Goal: Transaction & Acquisition: Purchase product/service

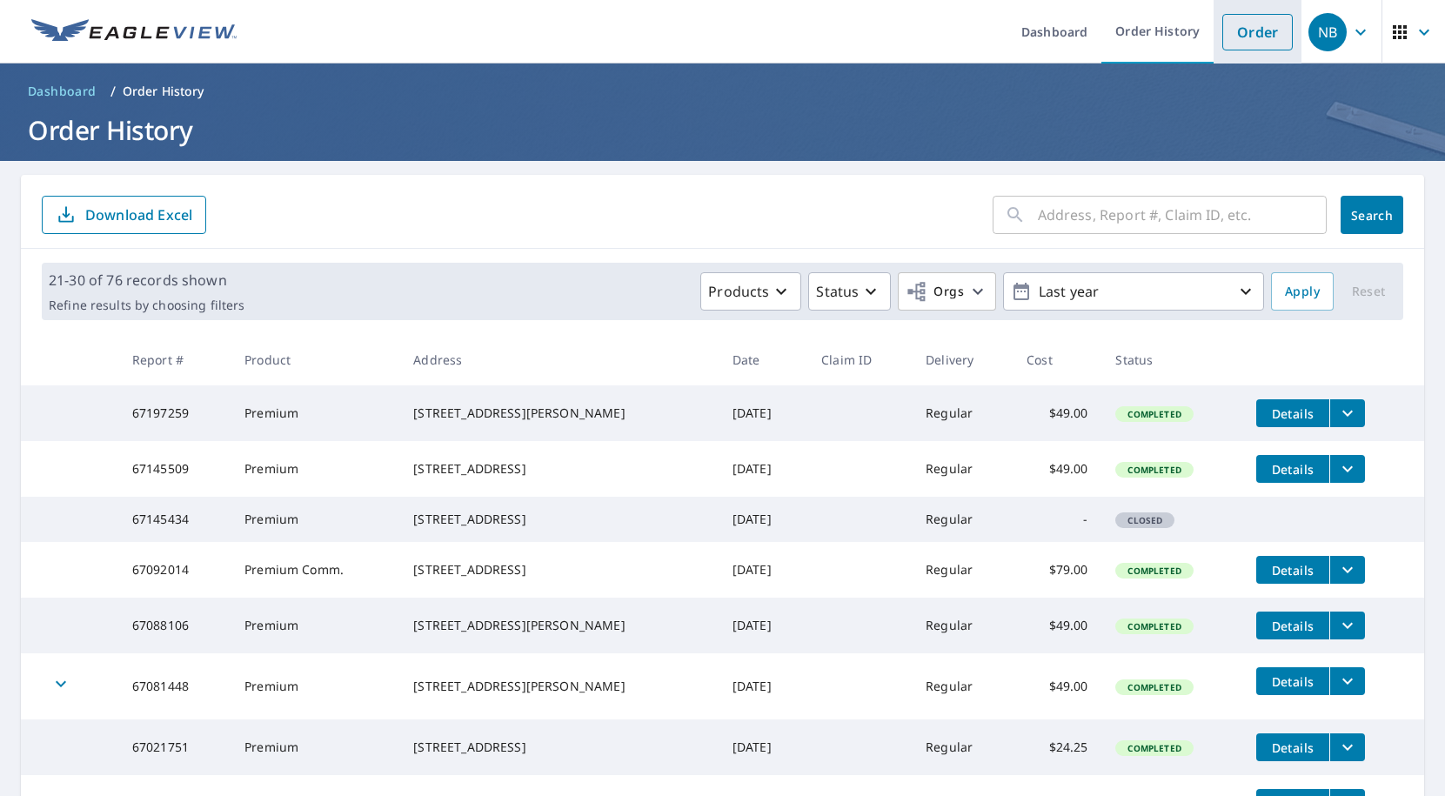
click at [1260, 27] on link "Order" at bounding box center [1258, 32] width 70 height 37
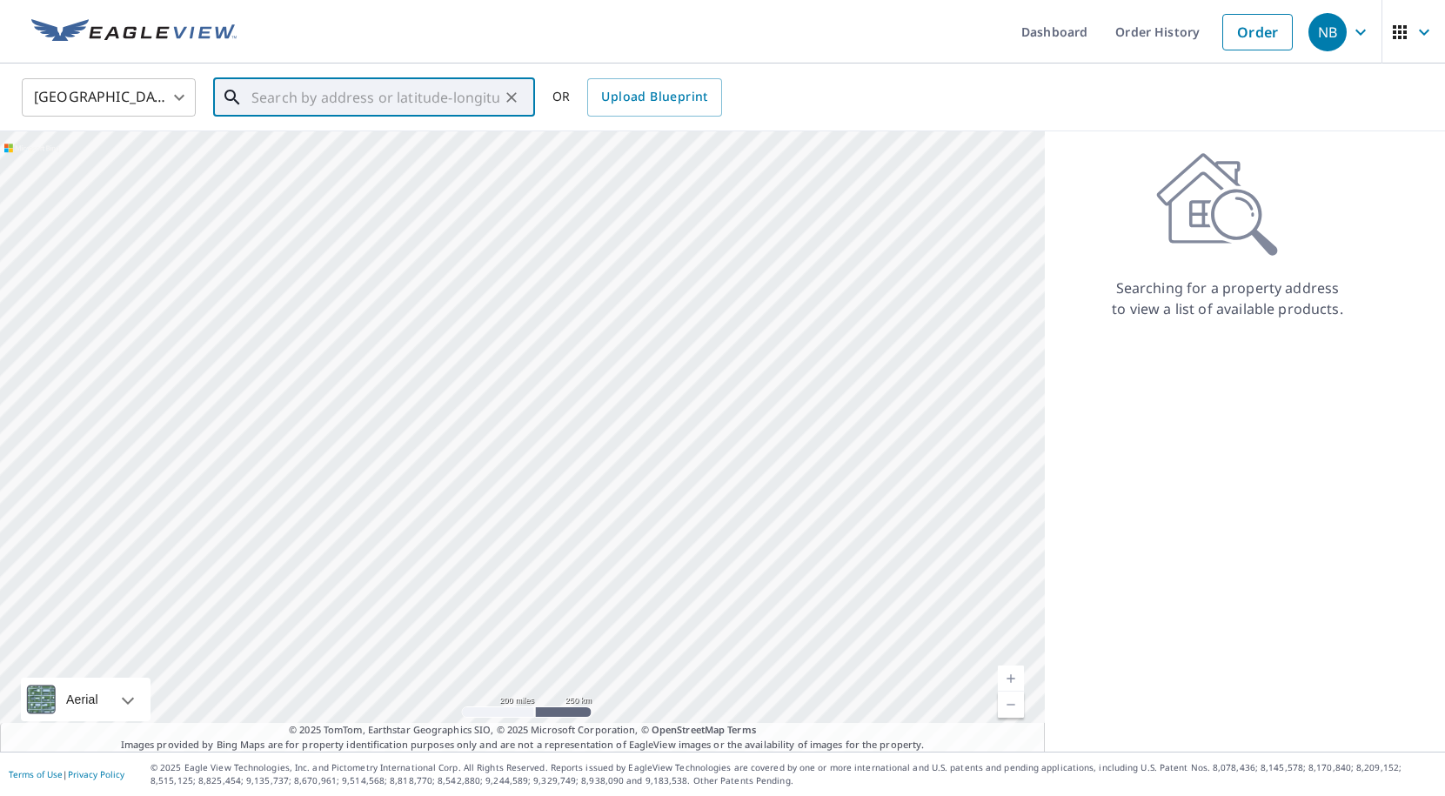
click at [437, 101] on input "text" at bounding box center [376, 97] width 248 height 49
type input "3"
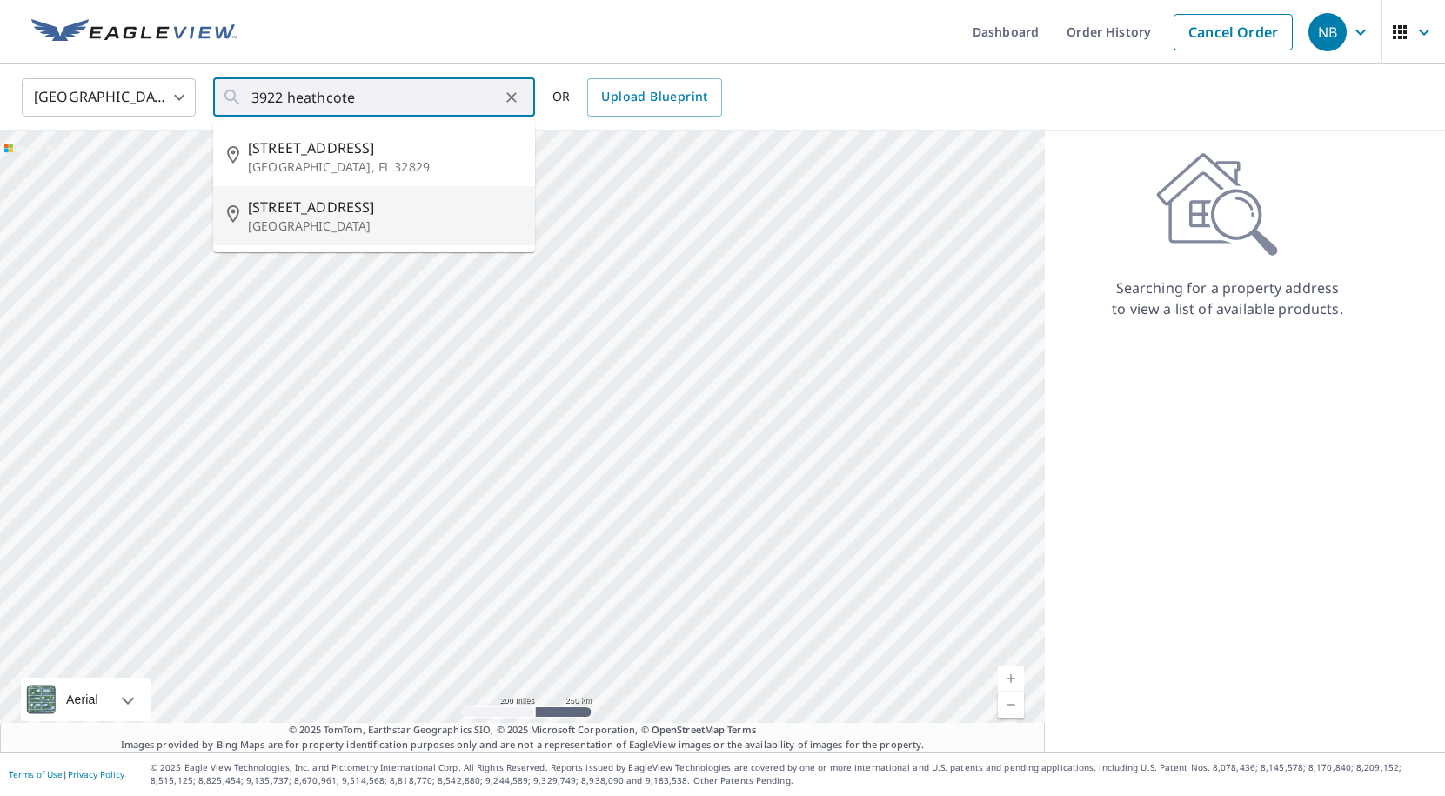
type input "[STREET_ADDRESS]"
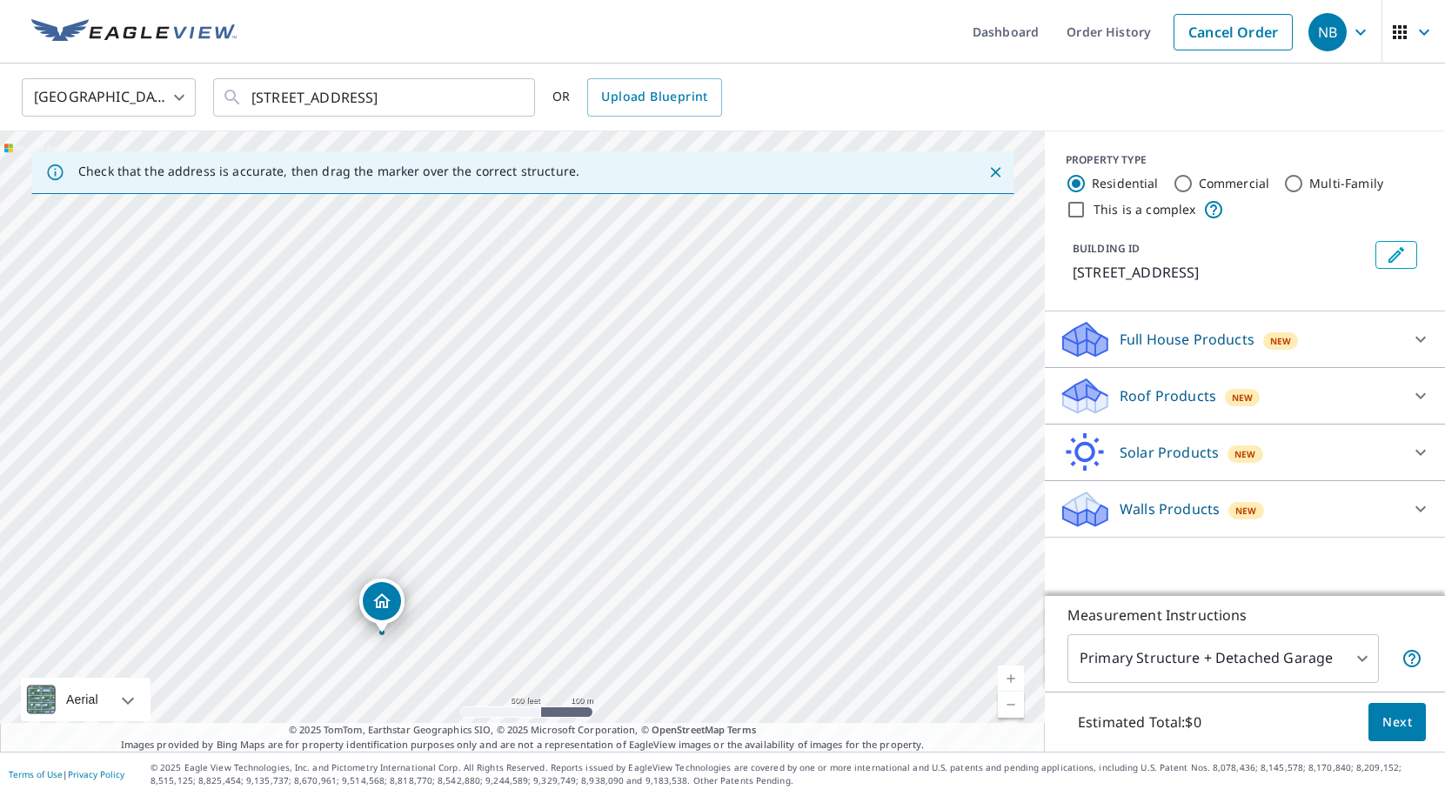
drag, startPoint x: 683, startPoint y: 345, endPoint x: 544, endPoint y: 541, distance: 241.0
click at [544, 541] on div "[STREET_ADDRESS]" at bounding box center [522, 441] width 1045 height 620
drag, startPoint x: 530, startPoint y: 307, endPoint x: 531, endPoint y: 715, distance: 408.1
click at [531, 714] on div "[STREET_ADDRESS]" at bounding box center [522, 441] width 1045 height 620
drag, startPoint x: 256, startPoint y: 306, endPoint x: 425, endPoint y: 325, distance: 169.9
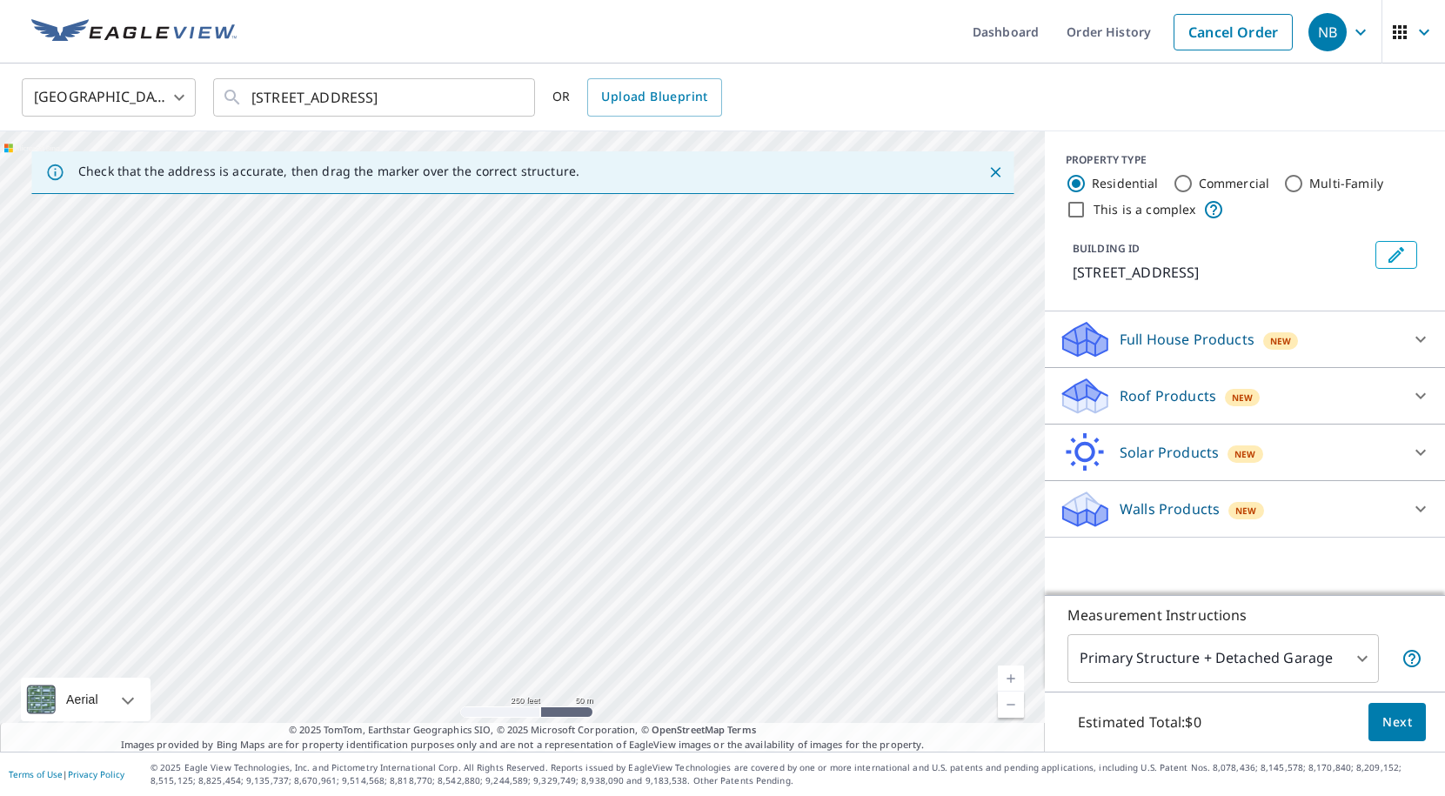
click at [426, 325] on div "[STREET_ADDRESS]" at bounding box center [522, 441] width 1045 height 620
drag, startPoint x: 633, startPoint y: 561, endPoint x: 607, endPoint y: 828, distance: 268.4
click at [607, 795] on html "NB NB Dashboard Order History Cancel Order NB [GEOGRAPHIC_DATA] [GEOGRAPHIC_DAT…" at bounding box center [722, 398] width 1445 height 796
click at [635, 391] on div "[STREET_ADDRESS]" at bounding box center [522, 441] width 1045 height 620
drag, startPoint x: 649, startPoint y: 424, endPoint x: 619, endPoint y: 258, distance: 168.1
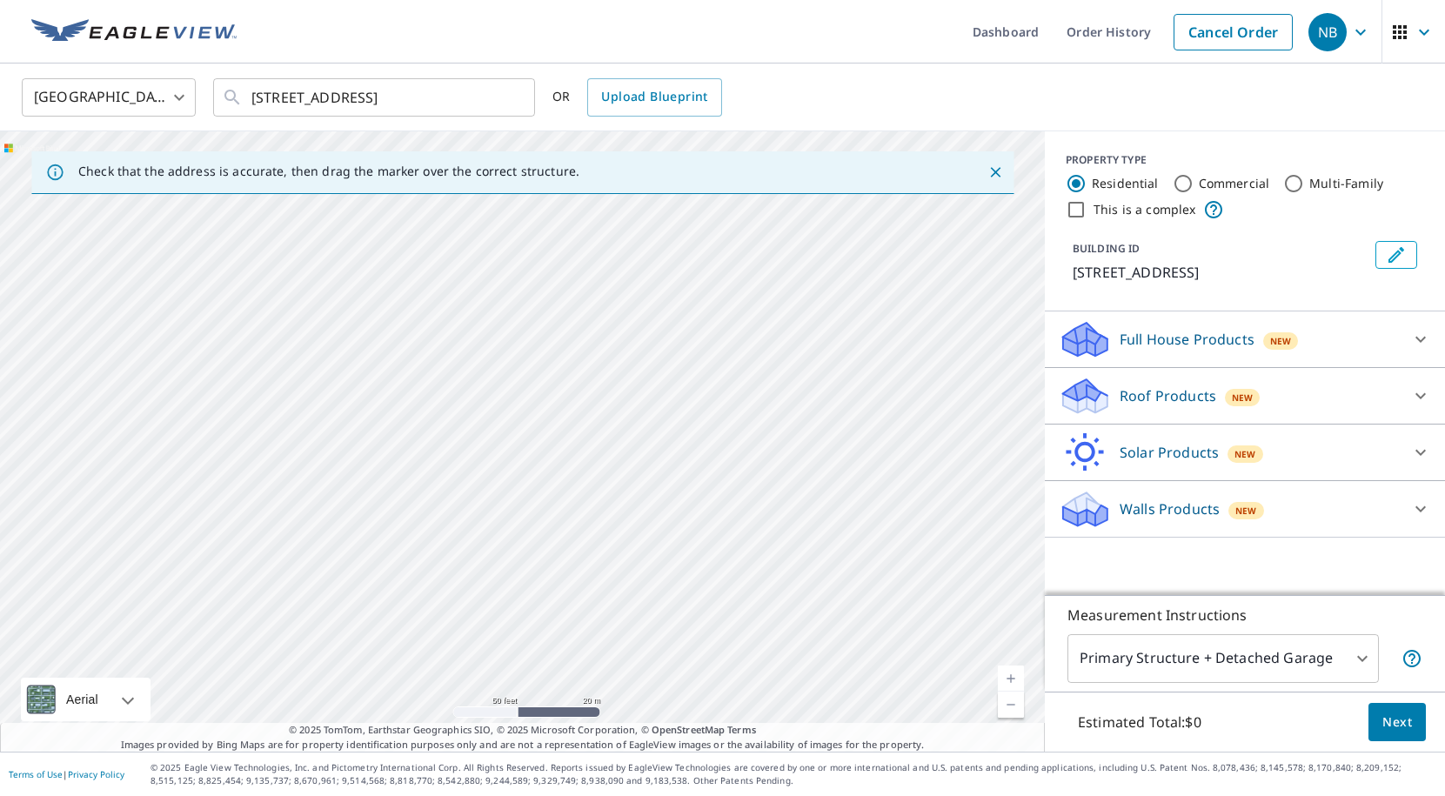
click at [619, 258] on div "[STREET_ADDRESS]" at bounding box center [522, 441] width 1045 height 620
drag, startPoint x: 620, startPoint y: 508, endPoint x: 600, endPoint y: 257, distance: 252.3
click at [601, 280] on div "[STREET_ADDRESS]" at bounding box center [522, 441] width 1045 height 620
drag, startPoint x: 600, startPoint y: 339, endPoint x: 603, endPoint y: 310, distance: 28.8
click at [603, 310] on div "[STREET_ADDRESS]" at bounding box center [522, 441] width 1045 height 620
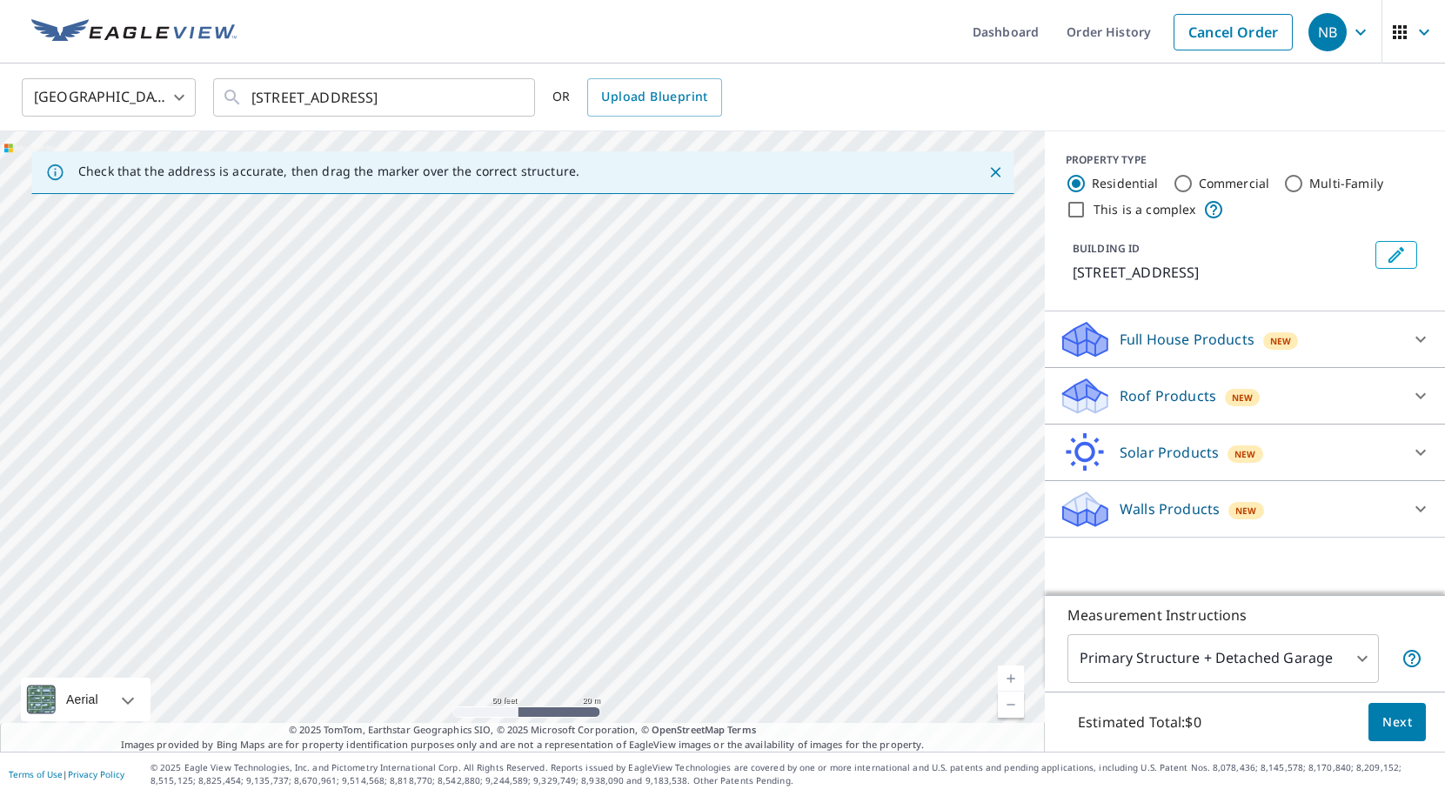
drag, startPoint x: 603, startPoint y: 459, endPoint x: 624, endPoint y: 267, distance: 192.6
click at [621, 297] on div "[STREET_ADDRESS]" at bounding box center [522, 441] width 1045 height 620
drag, startPoint x: 627, startPoint y: 500, endPoint x: 636, endPoint y: 145, distance: 355.2
click at [635, 171] on div "Check that the address is accurate, then drag the marker over the correct struc…" at bounding box center [522, 441] width 1045 height 620
drag, startPoint x: 544, startPoint y: 309, endPoint x: 561, endPoint y: 211, distance: 99.9
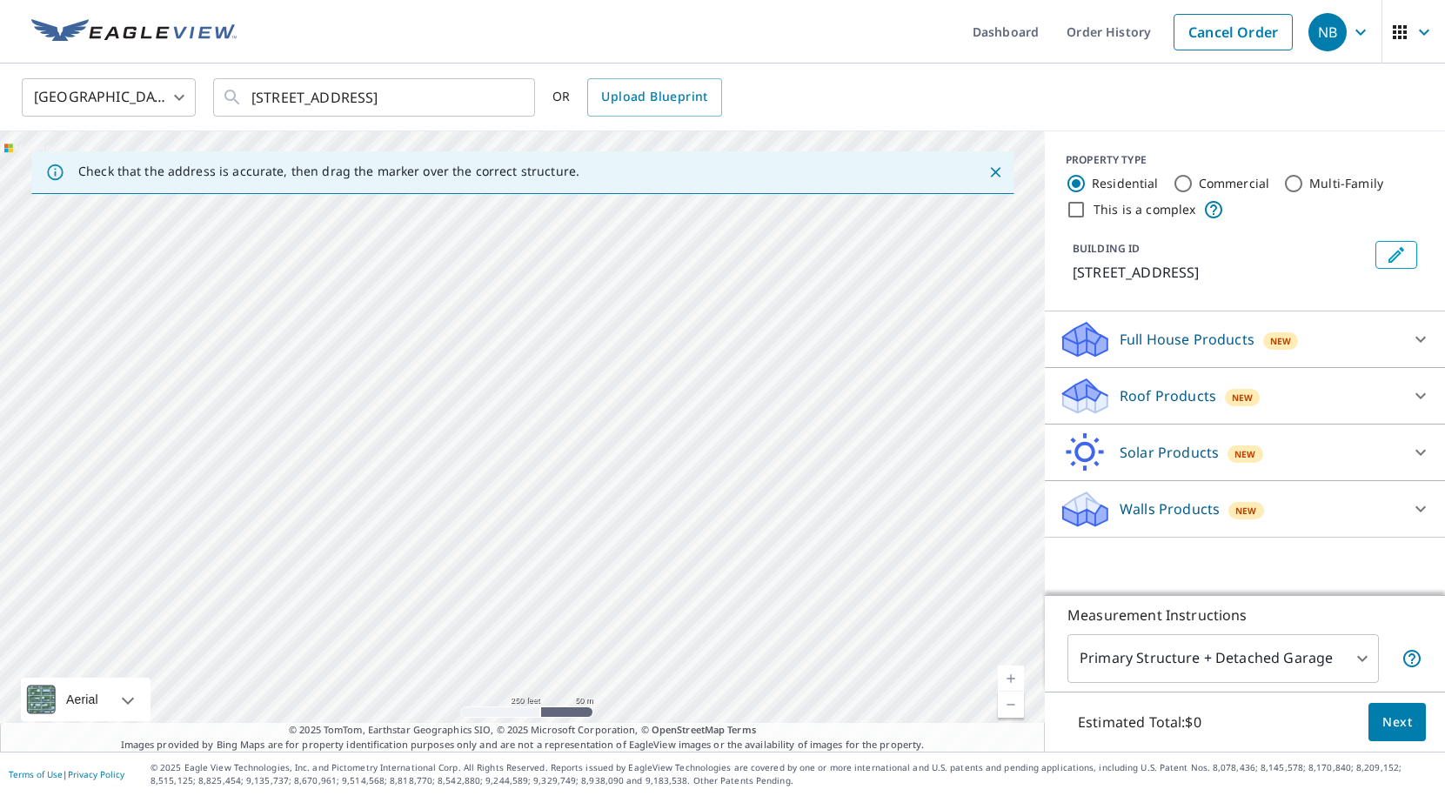
click at [561, 211] on div "[STREET_ADDRESS]" at bounding box center [522, 441] width 1045 height 620
drag, startPoint x: 515, startPoint y: 521, endPoint x: 644, endPoint y: 266, distance: 285.7
click at [666, 250] on div "[STREET_ADDRESS]" at bounding box center [522, 441] width 1045 height 620
drag, startPoint x: 312, startPoint y: 425, endPoint x: 879, endPoint y: 327, distance: 575.7
click at [882, 325] on div "[STREET_ADDRESS]" at bounding box center [522, 441] width 1045 height 620
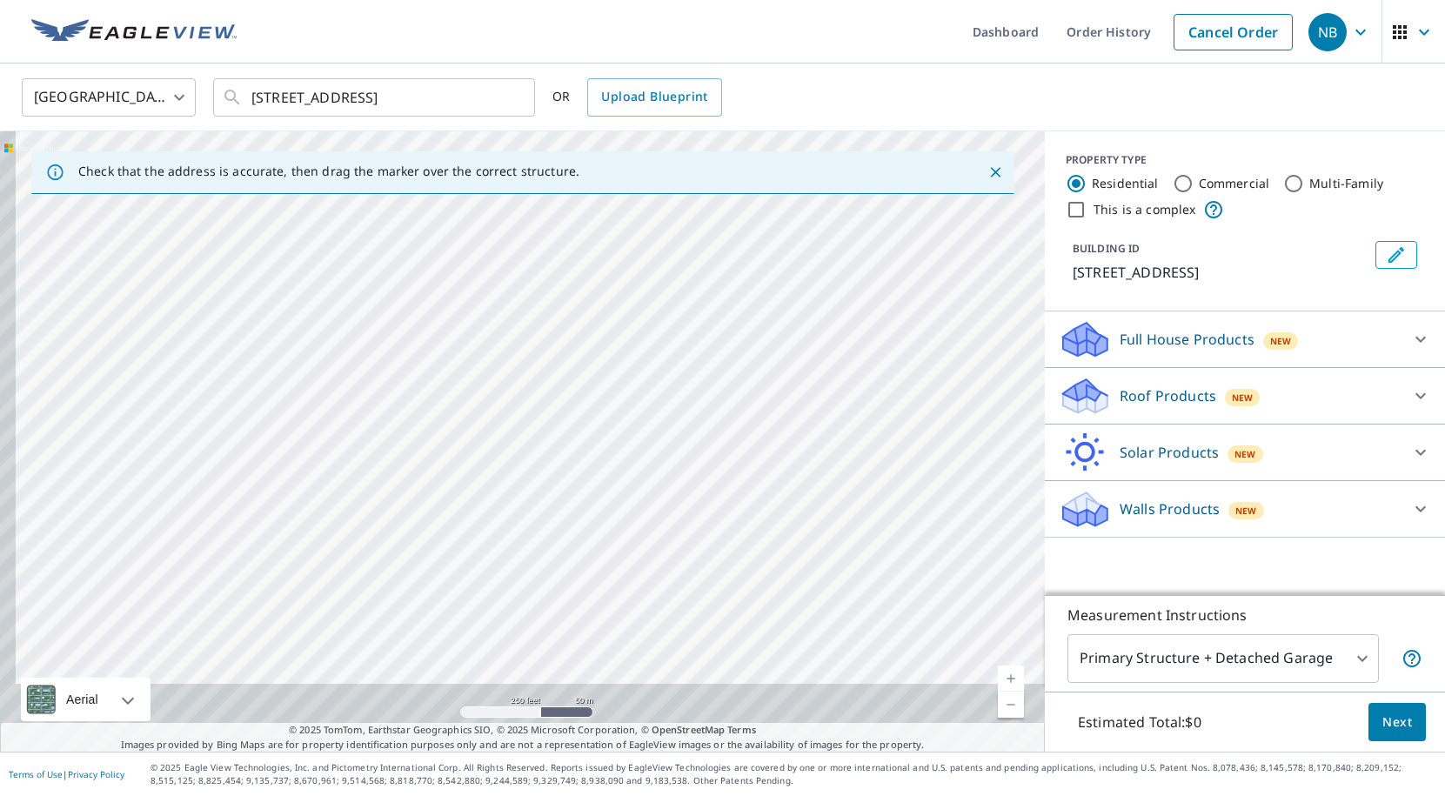
drag, startPoint x: 599, startPoint y: 380, endPoint x: 669, endPoint y: 147, distance: 243.6
click at [669, 150] on div "Check that the address is accurate, then drag the marker over the correct struc…" at bounding box center [522, 441] width 1045 height 620
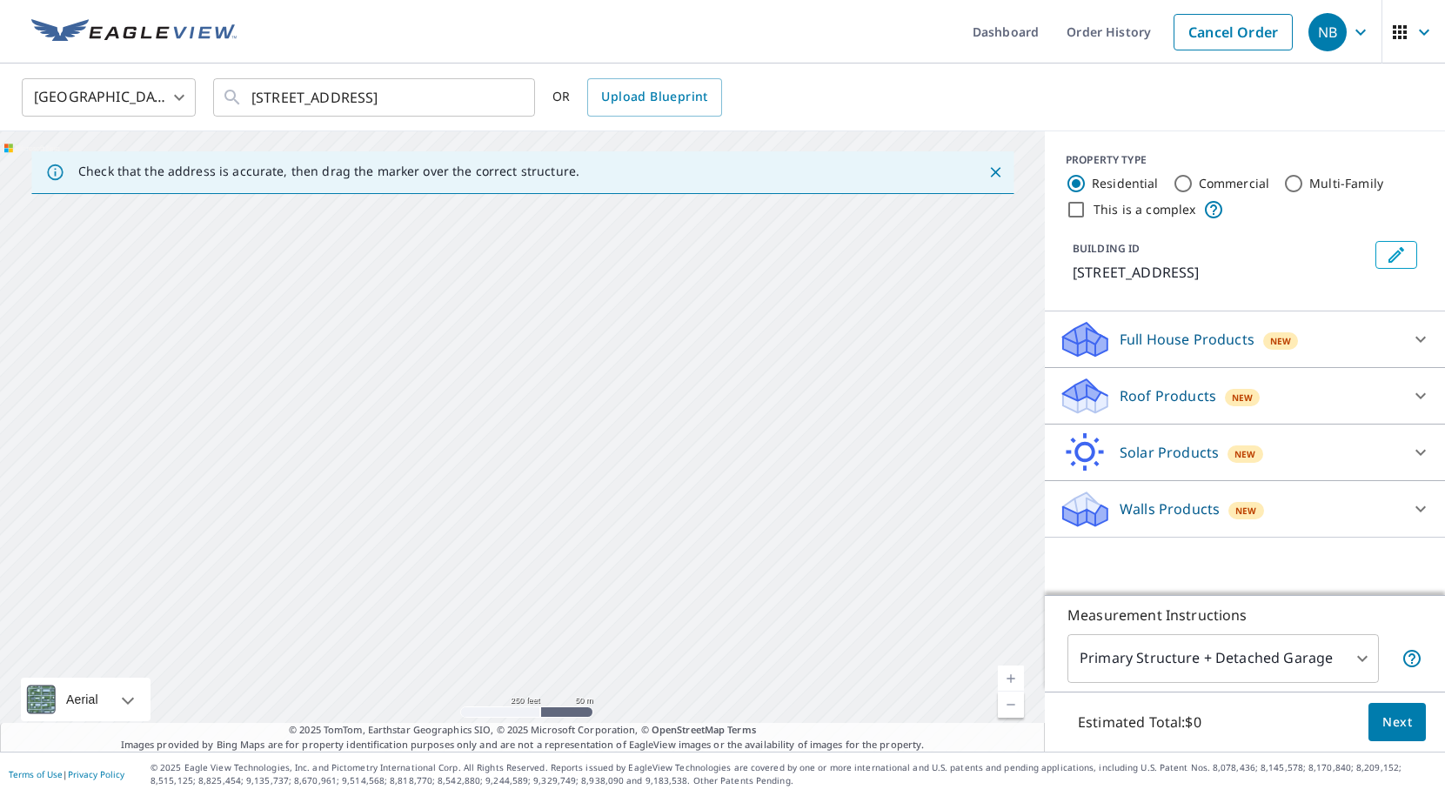
drag, startPoint x: 575, startPoint y: 395, endPoint x: 633, endPoint y: 67, distance: 333.1
click at [630, 77] on div "[GEOGRAPHIC_DATA] US ​ [STREET_ADDRESS] ​ OR Upload Blueprint Check that the ad…" at bounding box center [722, 408] width 1445 height 688
drag, startPoint x: 552, startPoint y: 497, endPoint x: 627, endPoint y: 133, distance: 371.6
click at [627, 139] on div "[STREET_ADDRESS]" at bounding box center [522, 441] width 1045 height 620
drag, startPoint x: 547, startPoint y: 531, endPoint x: 563, endPoint y: 124, distance: 406.7
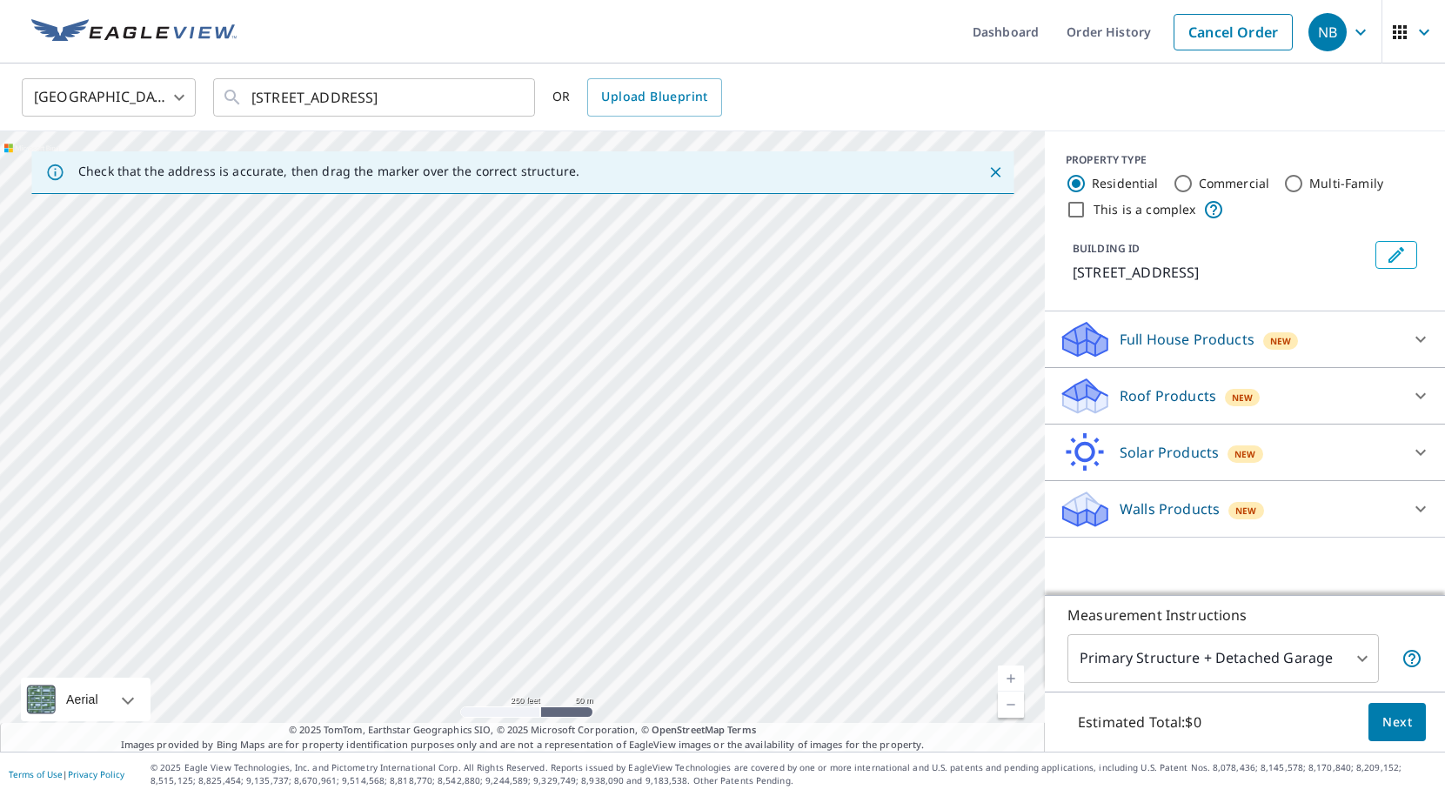
click at [563, 124] on div "[GEOGRAPHIC_DATA] US ​ [STREET_ADDRESS] ​ OR Upload Blueprint Check that the ad…" at bounding box center [722, 408] width 1445 height 688
drag, startPoint x: 469, startPoint y: 375, endPoint x: 570, endPoint y: 202, distance: 200.5
click at [570, 203] on div "[STREET_ADDRESS]" at bounding box center [522, 441] width 1045 height 620
drag, startPoint x: 532, startPoint y: 313, endPoint x: 426, endPoint y: 621, distance: 325.8
click at [426, 621] on div "[STREET_ADDRESS]" at bounding box center [522, 441] width 1045 height 620
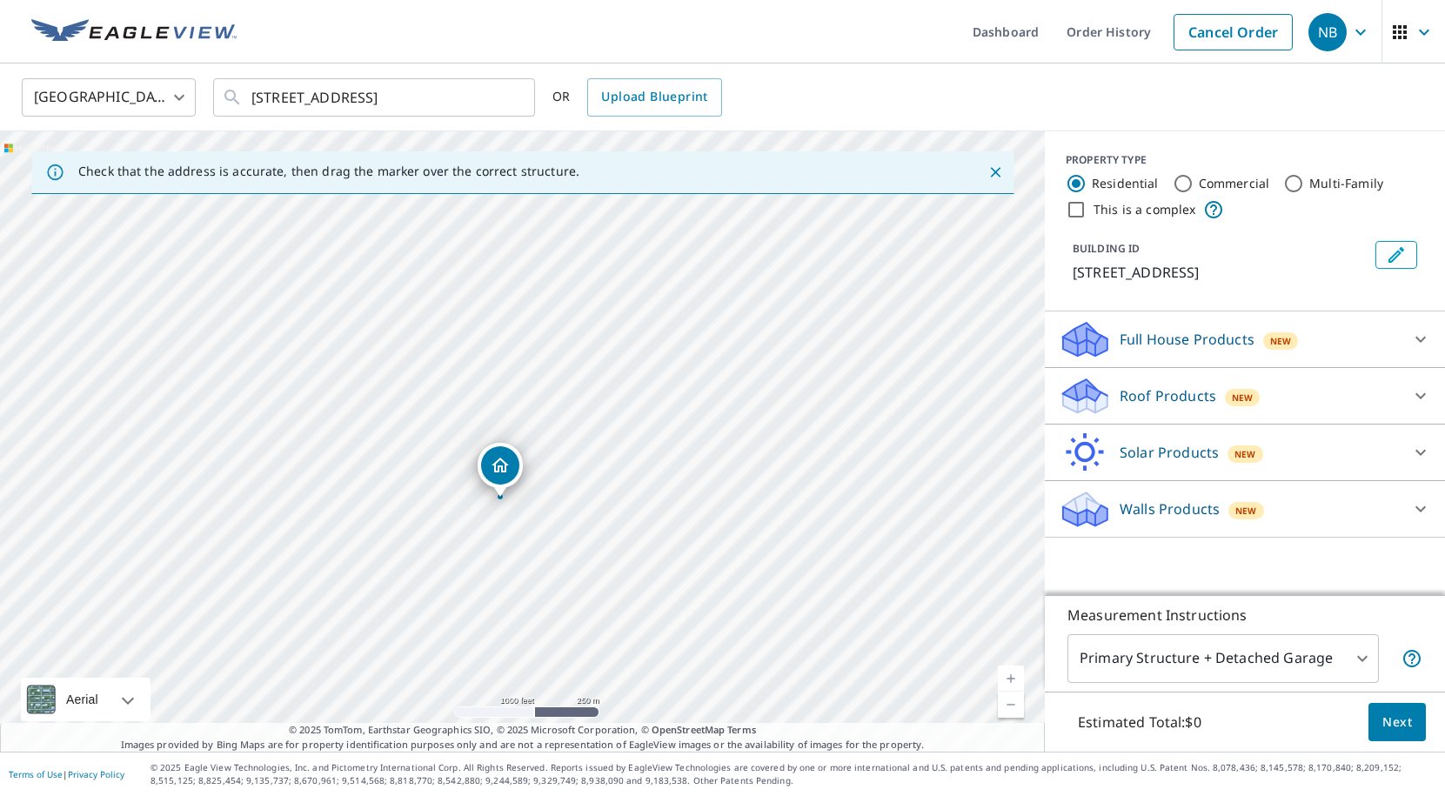
drag, startPoint x: 537, startPoint y: 331, endPoint x: 282, endPoint y: 656, distance: 413.5
click at [282, 656] on div "[STREET_ADDRESS]" at bounding box center [522, 441] width 1045 height 620
drag, startPoint x: 197, startPoint y: 444, endPoint x: 447, endPoint y: 225, distance: 333.0
click at [447, 225] on div "[STREET_ADDRESS]" at bounding box center [522, 441] width 1045 height 620
drag, startPoint x: 435, startPoint y: 620, endPoint x: 445, endPoint y: 357, distance: 263.9
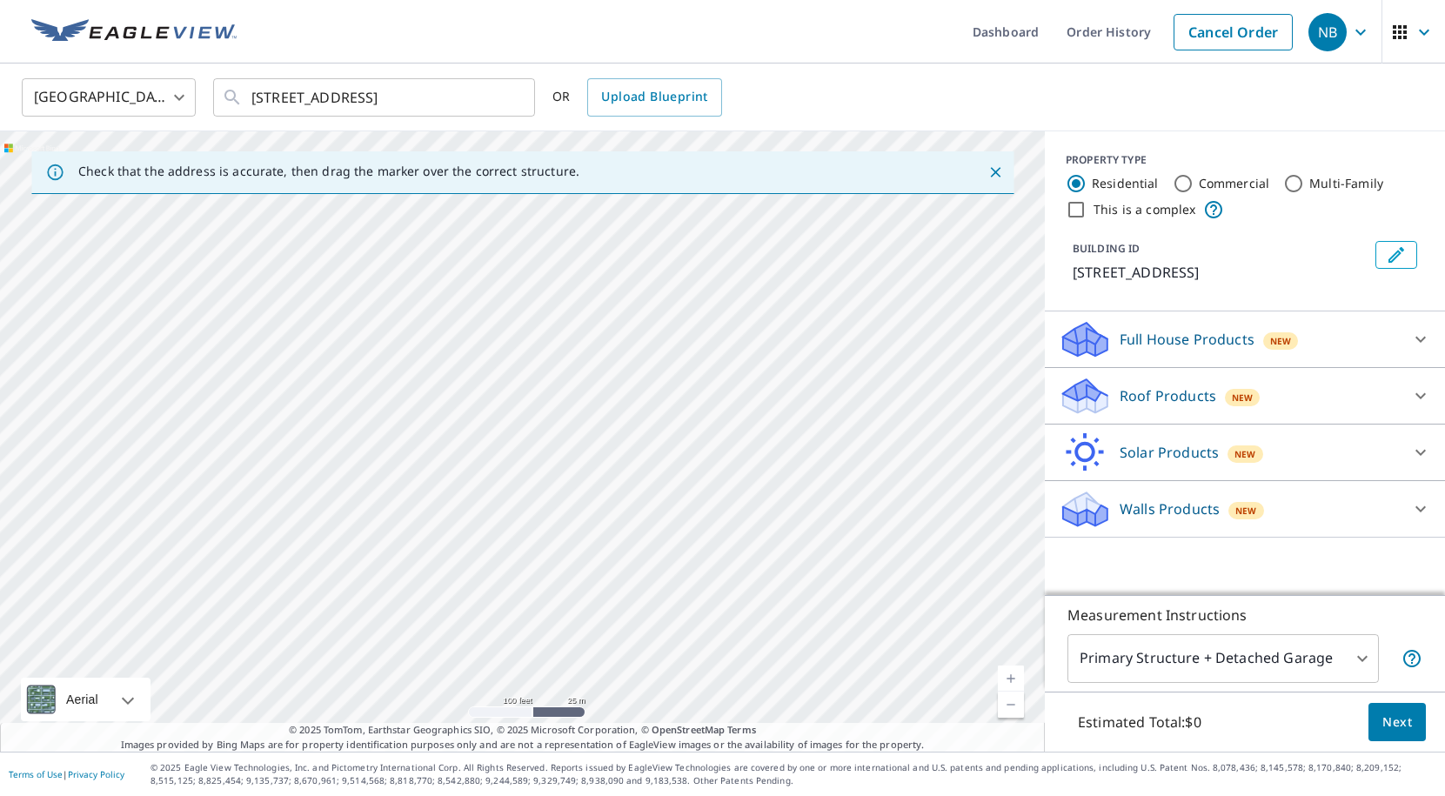
click at [445, 358] on div "[STREET_ADDRESS]" at bounding box center [522, 441] width 1045 height 620
drag, startPoint x: 453, startPoint y: 575, endPoint x: 439, endPoint y: 324, distance: 251.9
click at [439, 324] on div "[STREET_ADDRESS]" at bounding box center [522, 441] width 1045 height 620
drag, startPoint x: 450, startPoint y: 640, endPoint x: 446, endPoint y: 331, distance: 309.0
click at [446, 331] on div "[STREET_ADDRESS]" at bounding box center [522, 441] width 1045 height 620
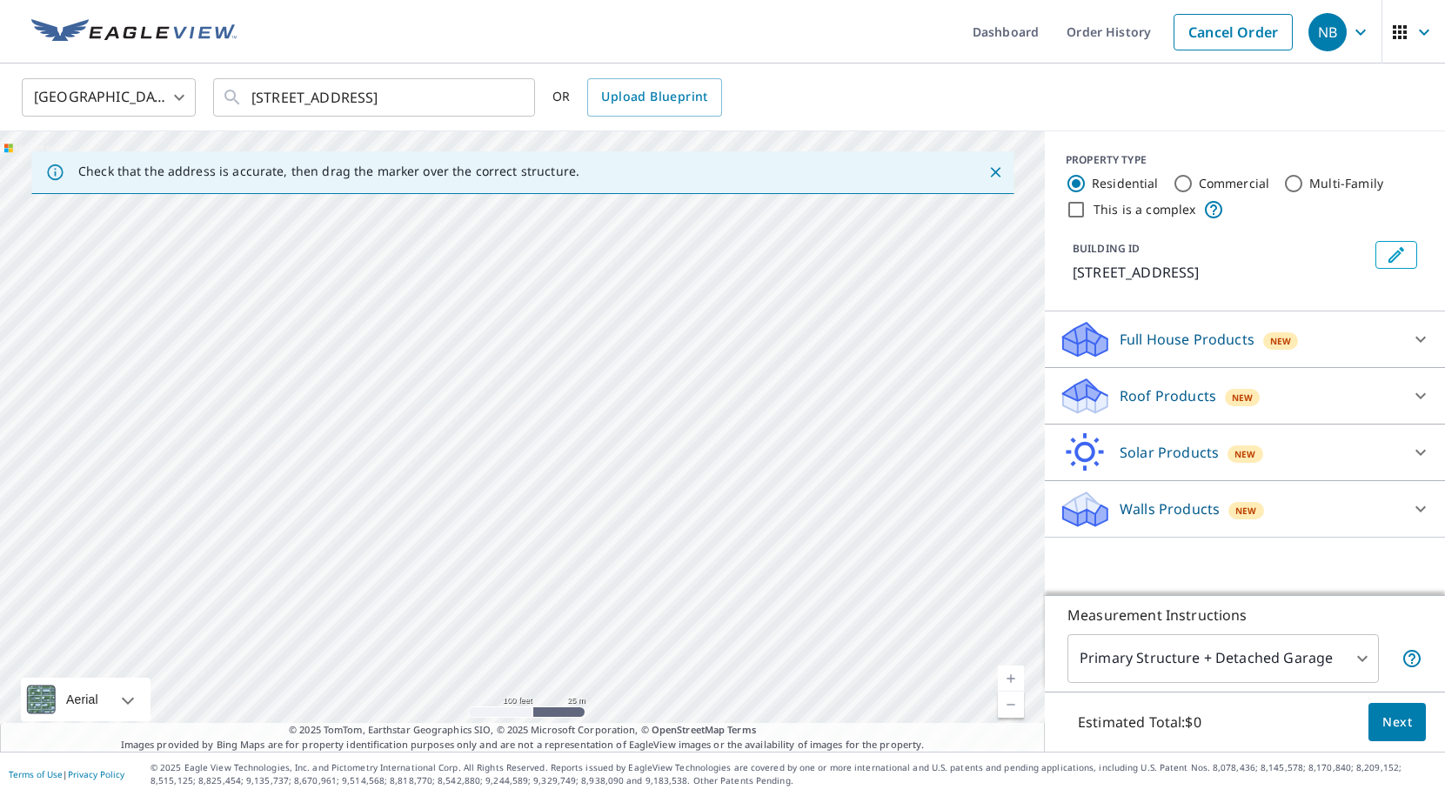
drag, startPoint x: 451, startPoint y: 469, endPoint x: 452, endPoint y: 440, distance: 28.7
click at [452, 440] on div "[STREET_ADDRESS]" at bounding box center [522, 441] width 1045 height 620
drag, startPoint x: 410, startPoint y: 249, endPoint x: 426, endPoint y: 437, distance: 188.7
click at [426, 437] on div "[STREET_ADDRESS]" at bounding box center [522, 441] width 1045 height 620
drag, startPoint x: 607, startPoint y: 337, endPoint x: 599, endPoint y: 373, distance: 37.4
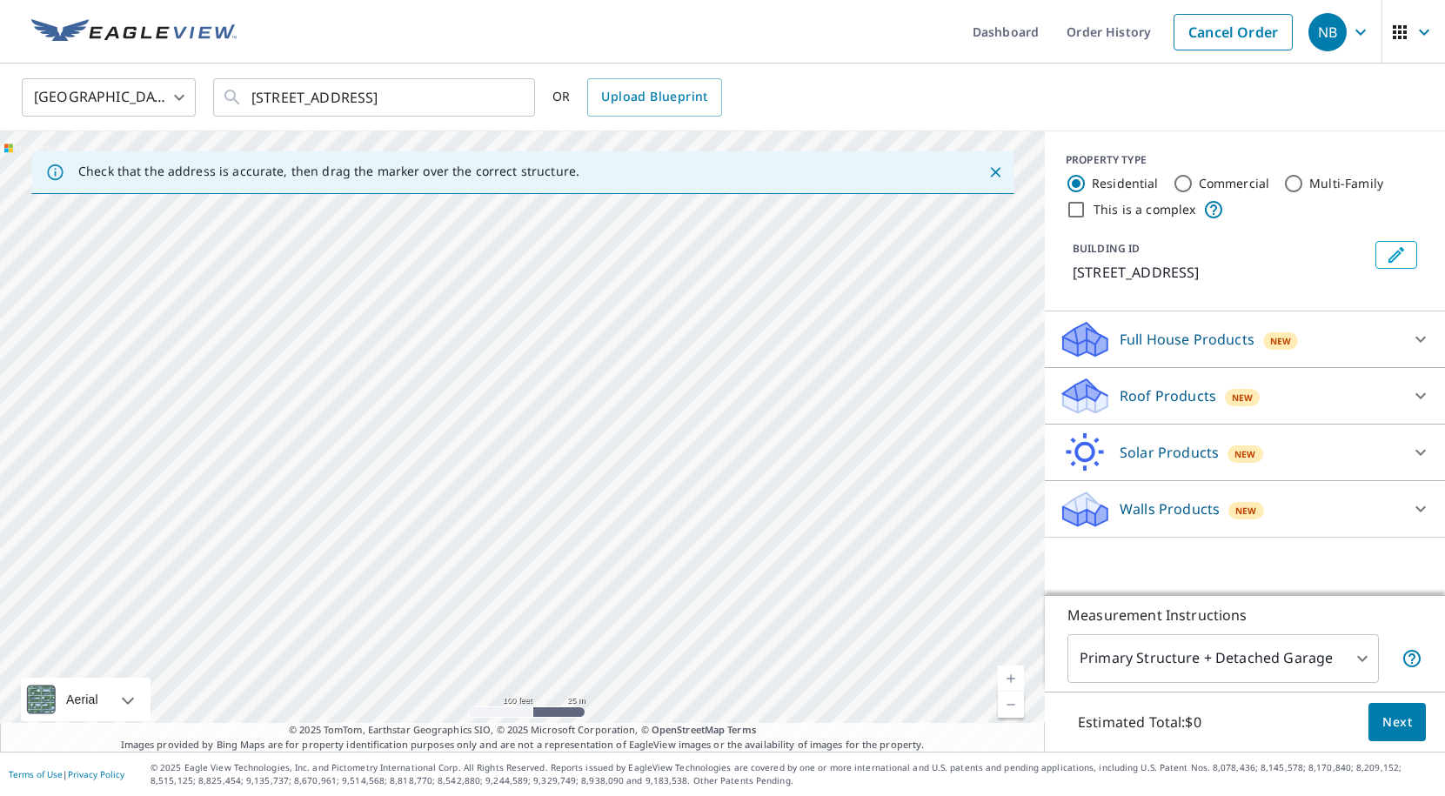
click at [599, 373] on div "[STREET_ADDRESS]" at bounding box center [522, 441] width 1045 height 620
drag, startPoint x: 315, startPoint y: 582, endPoint x: 466, endPoint y: 532, distance: 158.8
click at [466, 532] on div "[STREET_ADDRESS]" at bounding box center [522, 441] width 1045 height 620
drag, startPoint x: 490, startPoint y: 538, endPoint x: 481, endPoint y: 319, distance: 218.6
click at [481, 319] on div "[STREET_ADDRESS]" at bounding box center [522, 441] width 1045 height 620
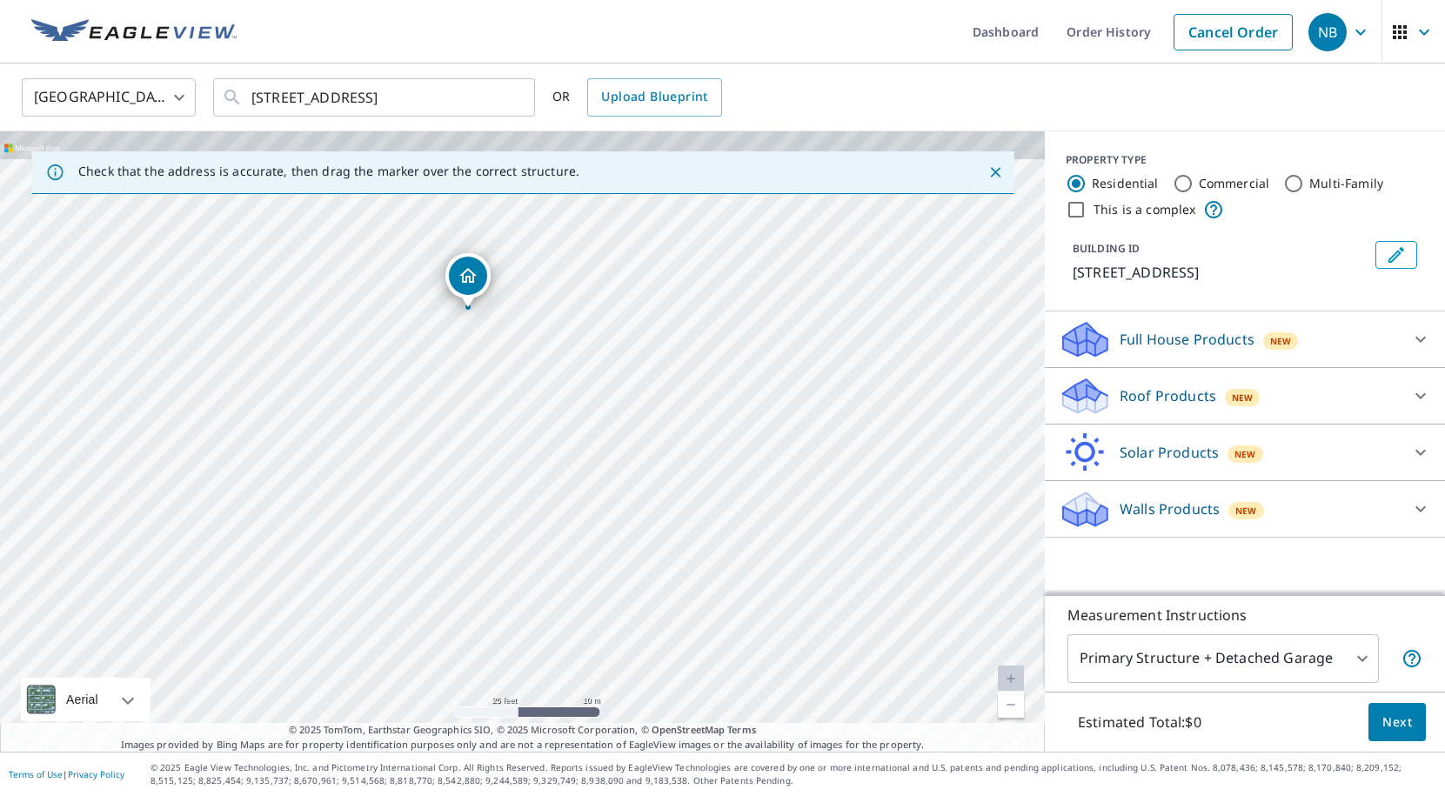
drag, startPoint x: 458, startPoint y: 332, endPoint x: 453, endPoint y: 670, distance: 338.6
click at [453, 670] on div "[STREET_ADDRESS]" at bounding box center [522, 441] width 1045 height 620
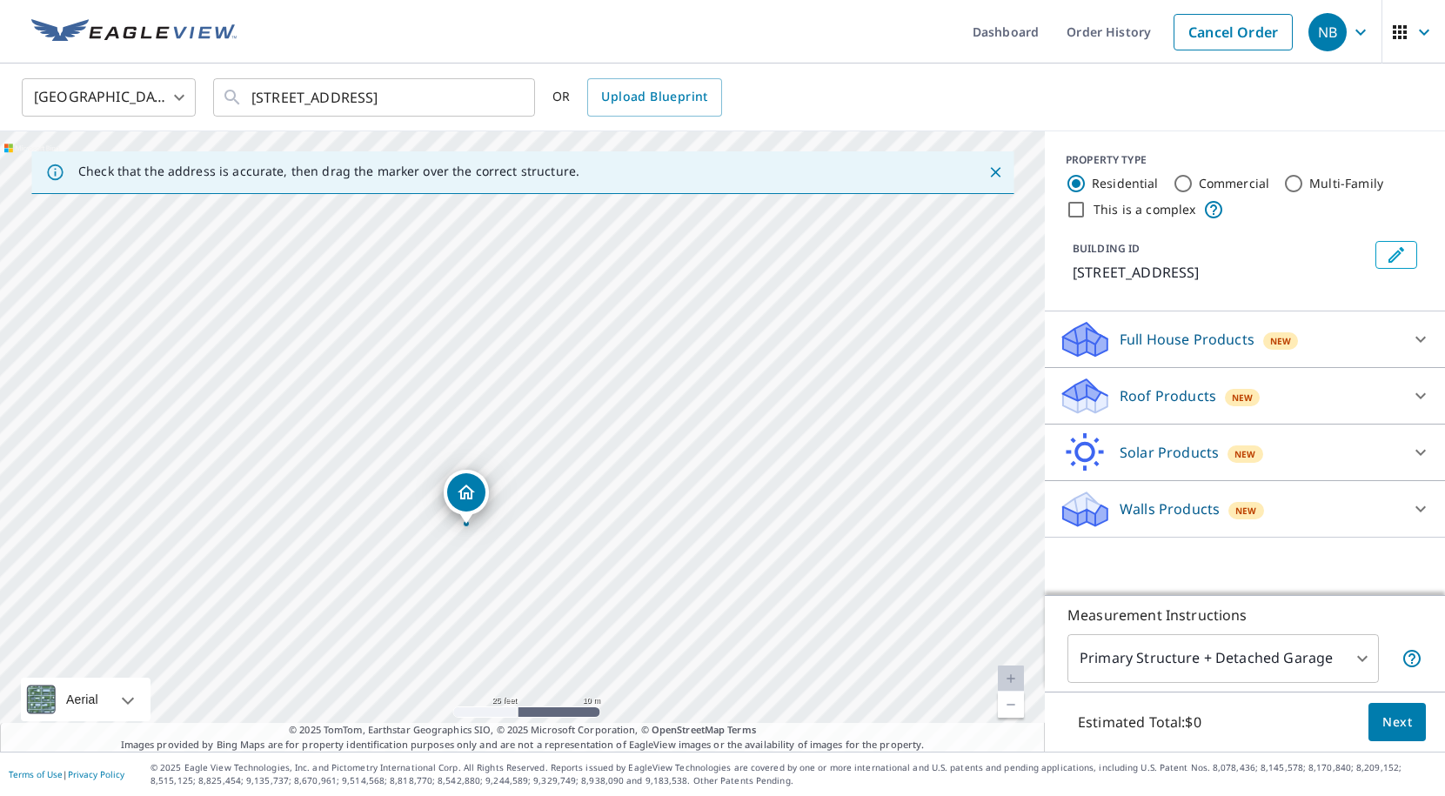
drag, startPoint x: 459, startPoint y: 586, endPoint x: 461, endPoint y: 392, distance: 193.2
click at [461, 402] on div "[STREET_ADDRESS]" at bounding box center [522, 441] width 1045 height 620
click at [1167, 400] on p "Roof Products" at bounding box center [1168, 396] width 97 height 21
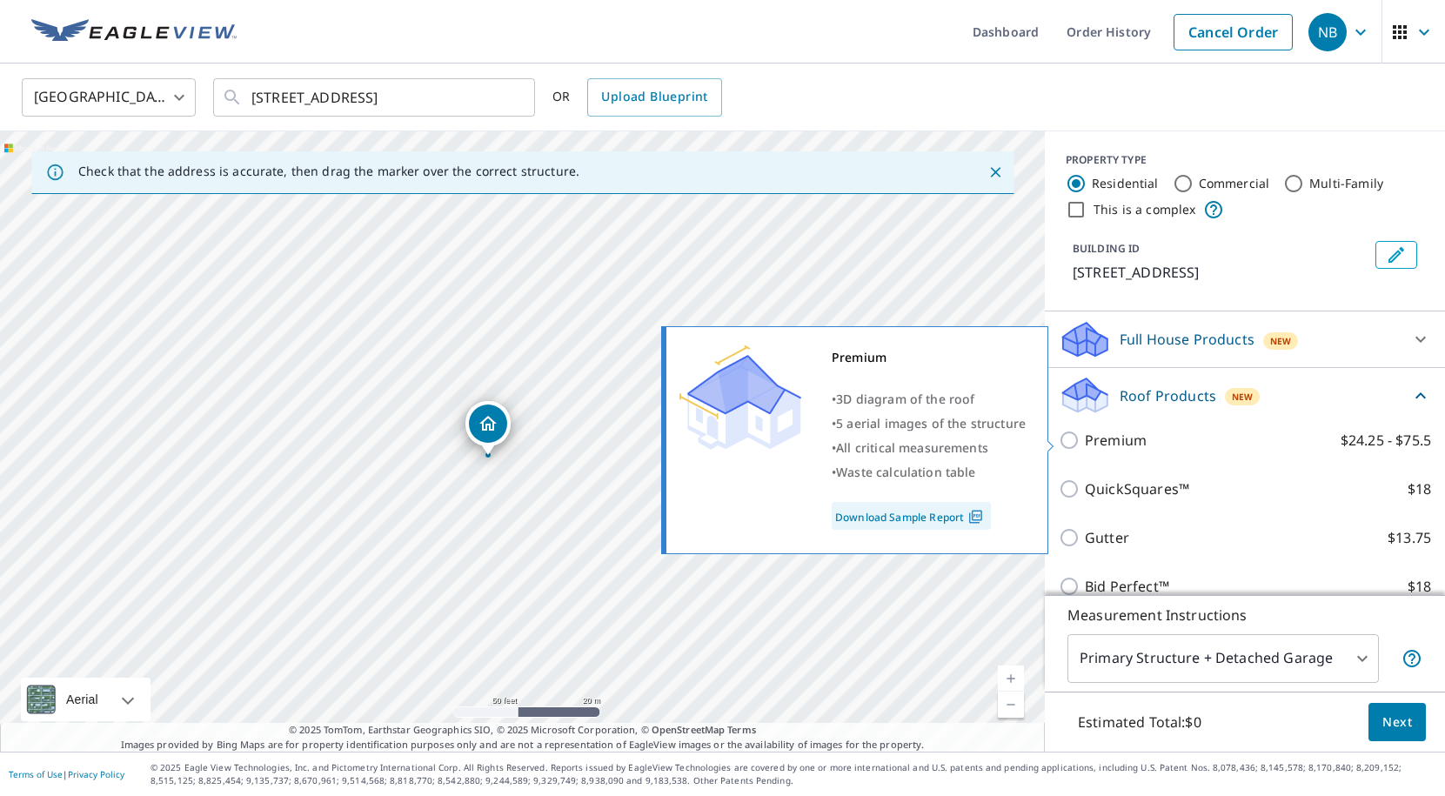
click at [1133, 440] on p "Premium" at bounding box center [1116, 440] width 62 height 21
click at [1085, 440] on input "Premium $24.25 - $75.5" at bounding box center [1072, 440] width 26 height 21
checkbox input "true"
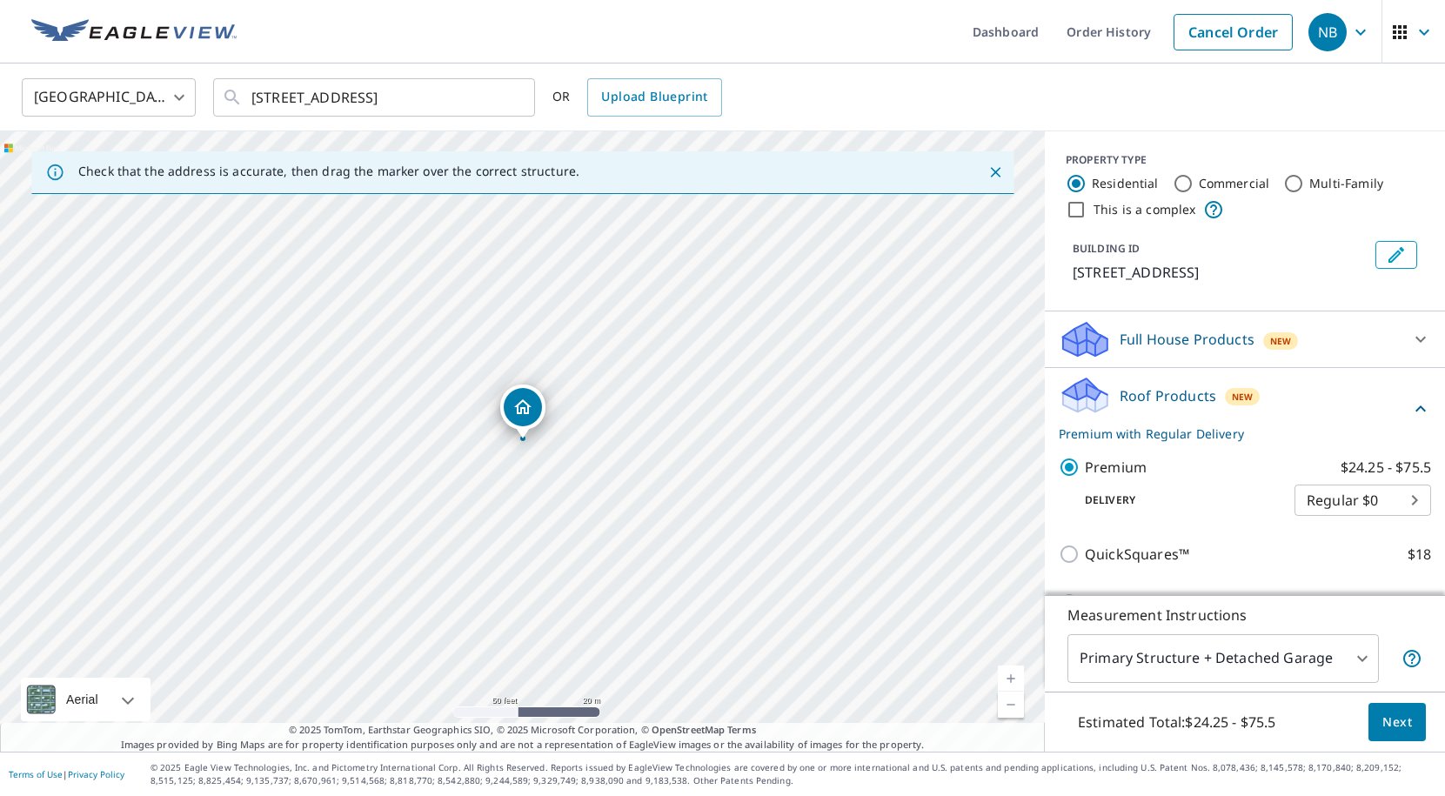
click at [1392, 724] on span "Next" at bounding box center [1398, 723] width 30 height 22
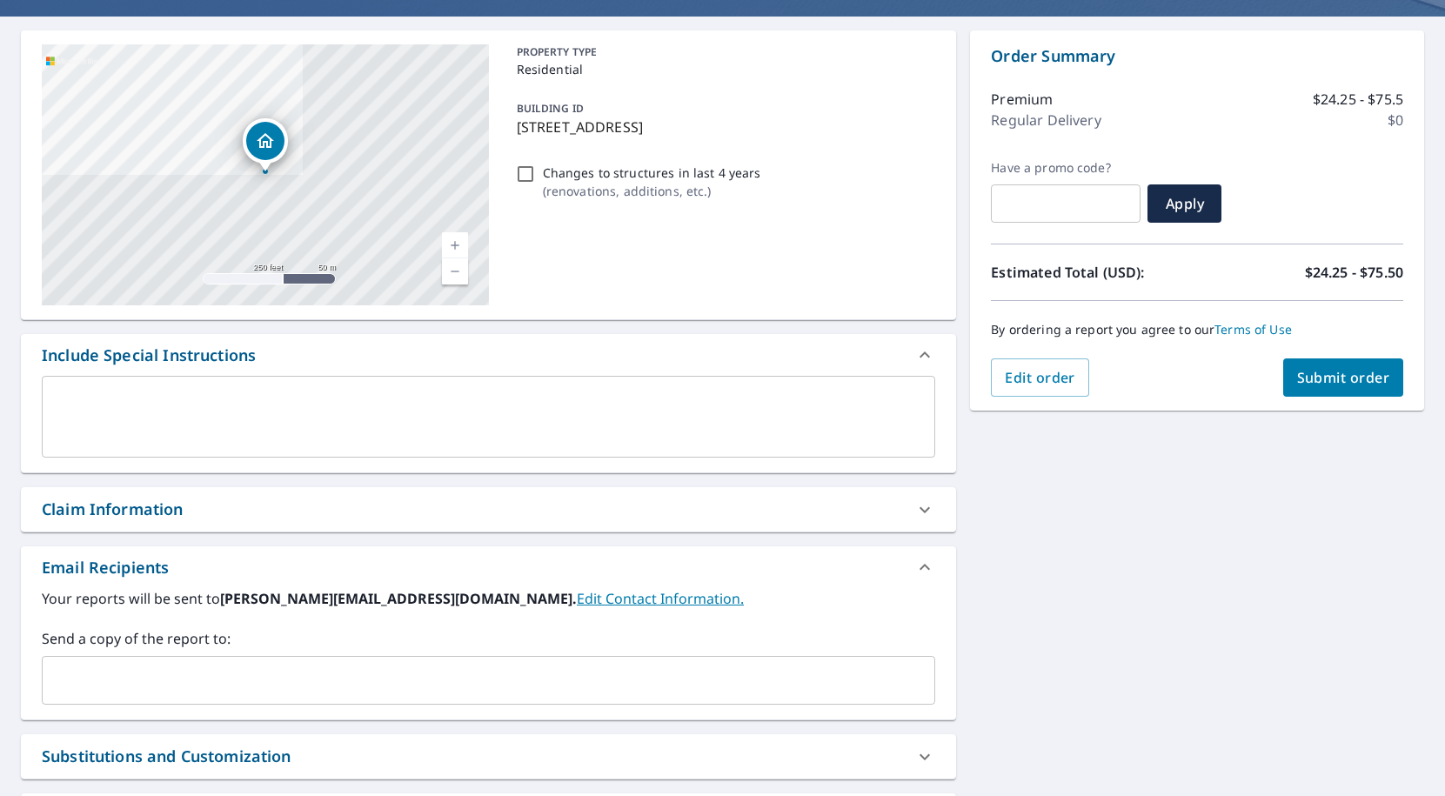
scroll to position [142, 0]
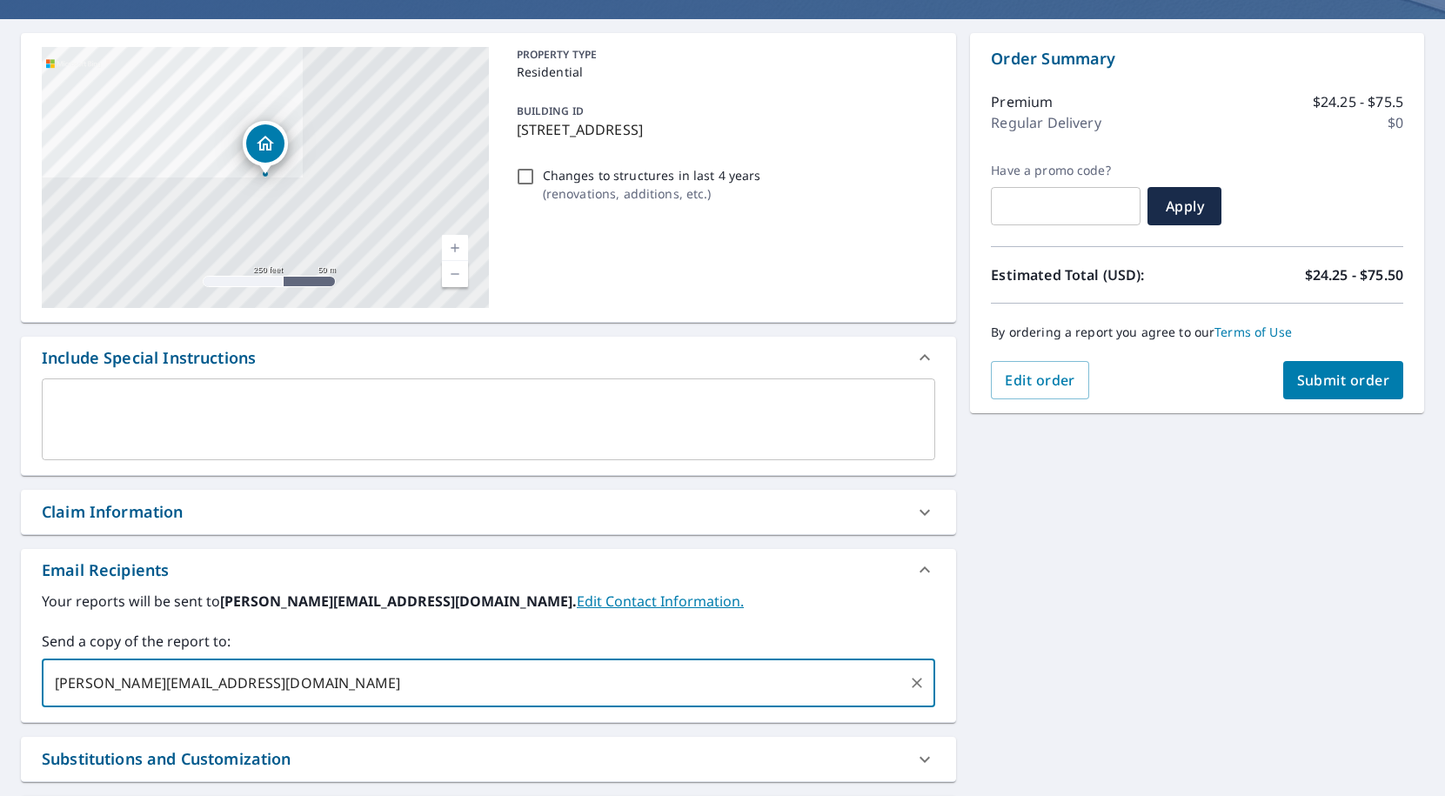
type input "[PERSON_NAME][EMAIL_ADDRESS][DOMAIN_NAME]"
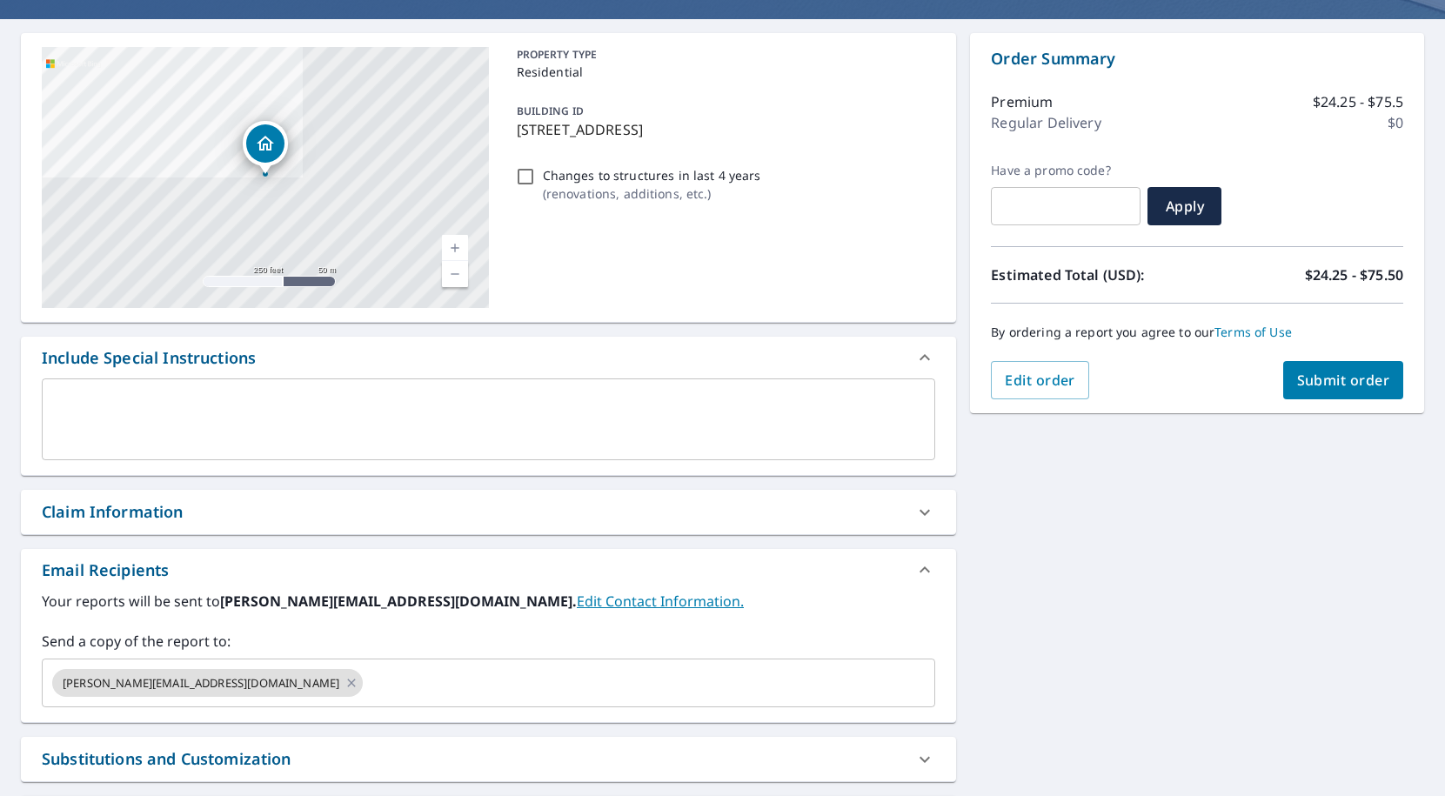
click at [625, 629] on div "Your reports will be sent to [PERSON_NAME][EMAIL_ADDRESS][DOMAIN_NAME]. Edit Co…" at bounding box center [489, 649] width 894 height 117
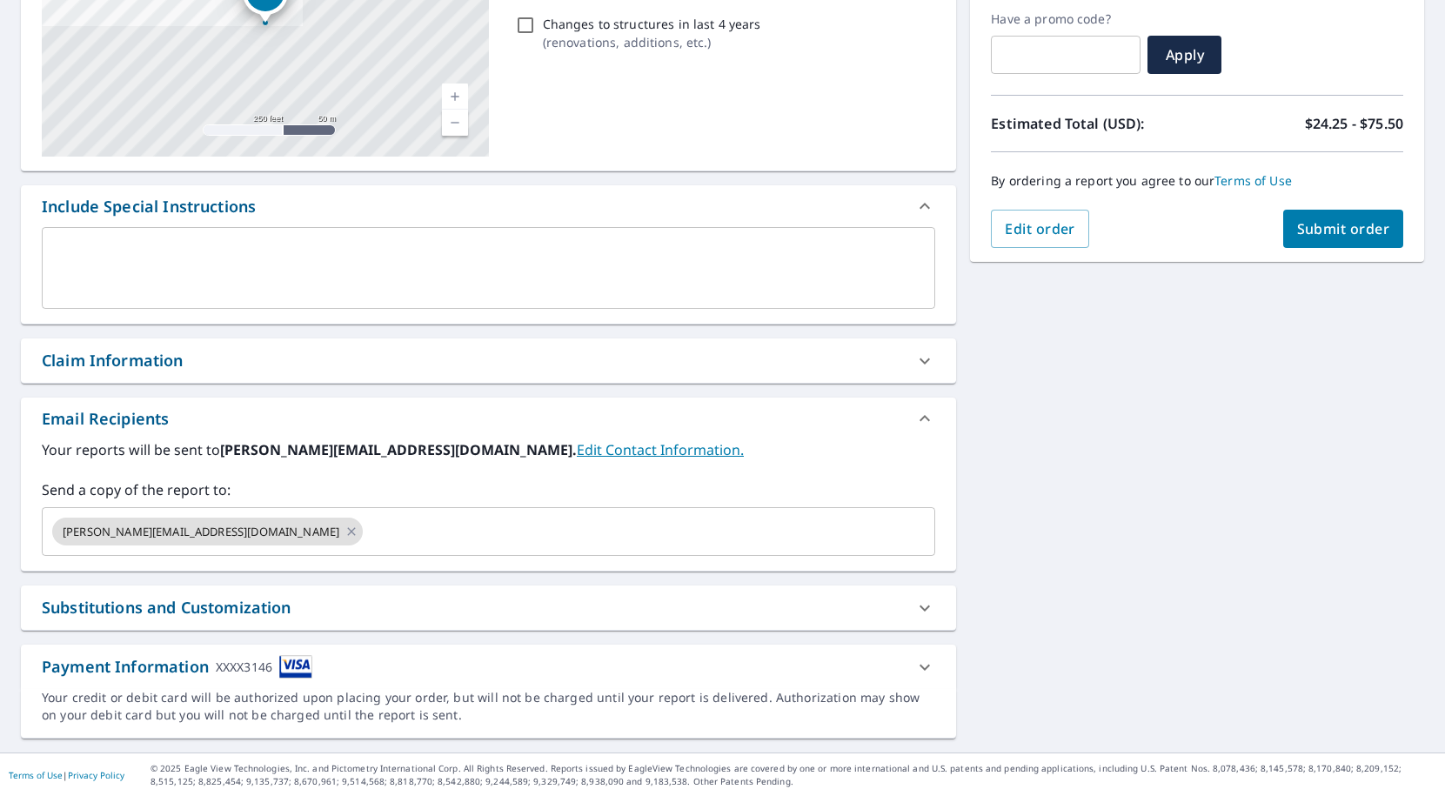
scroll to position [0, 0]
click at [1323, 228] on span "Submit order" at bounding box center [1344, 228] width 93 height 19
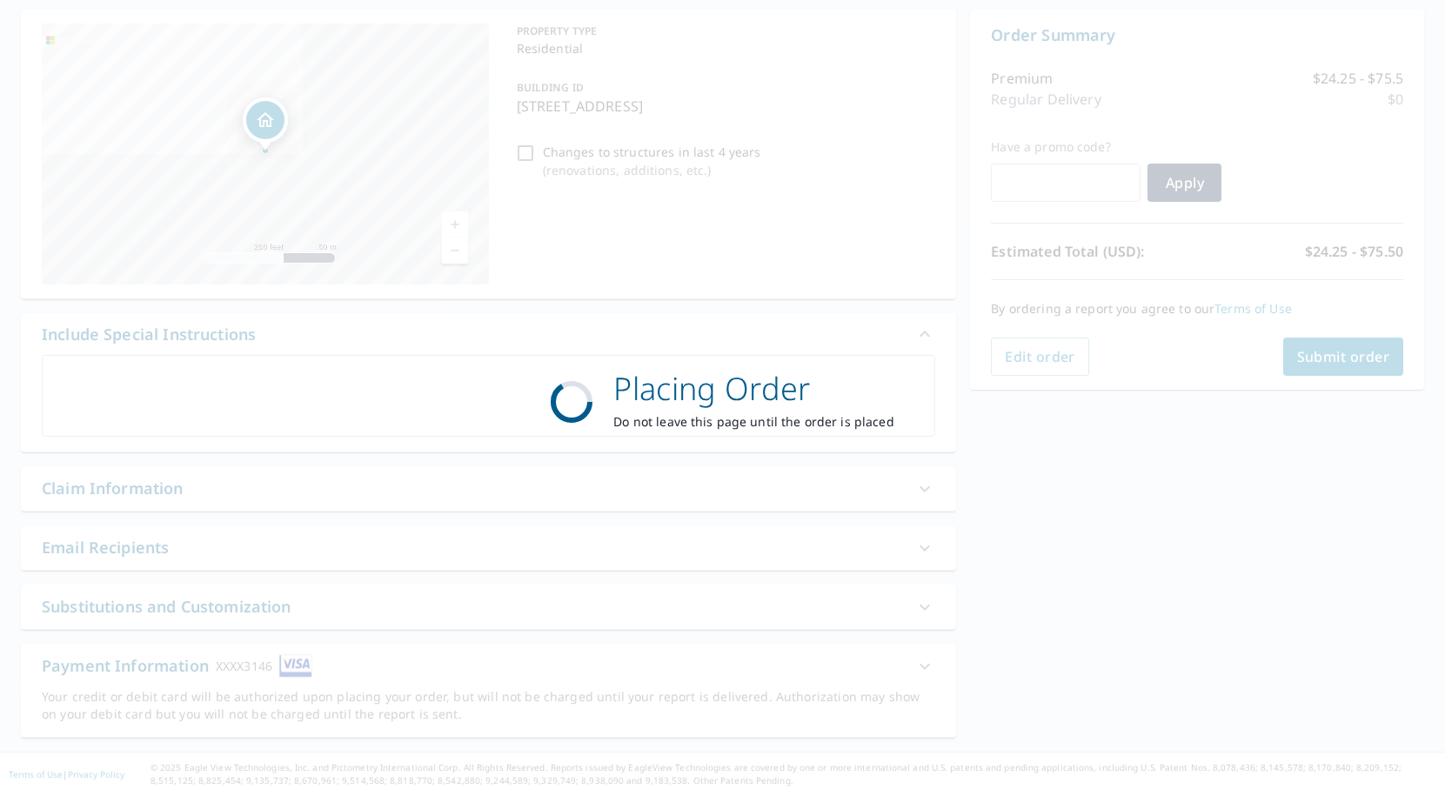
scroll to position [165, 0]
